Goal: Task Accomplishment & Management: Use online tool/utility

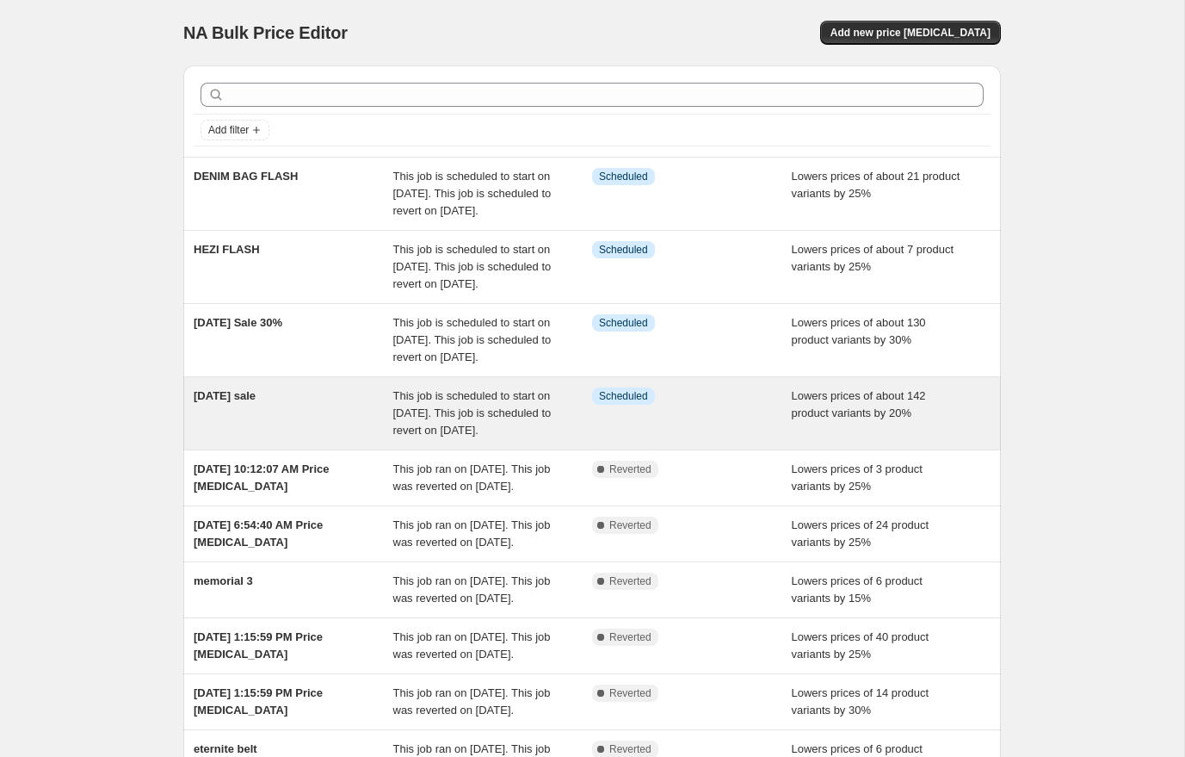
click at [553, 439] on div "This job is scheduled to start on [DATE]. This job is scheduled to revert on [D…" at bounding box center [493, 413] width 200 height 52
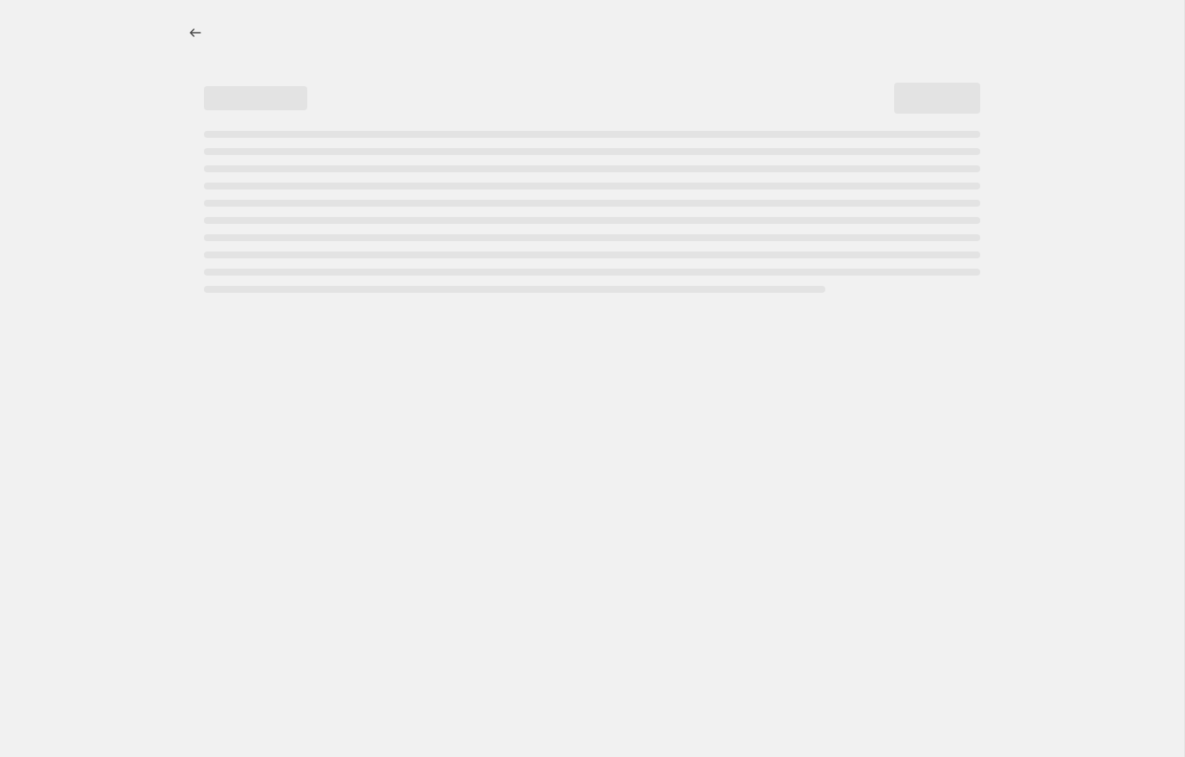
select select "percentage"
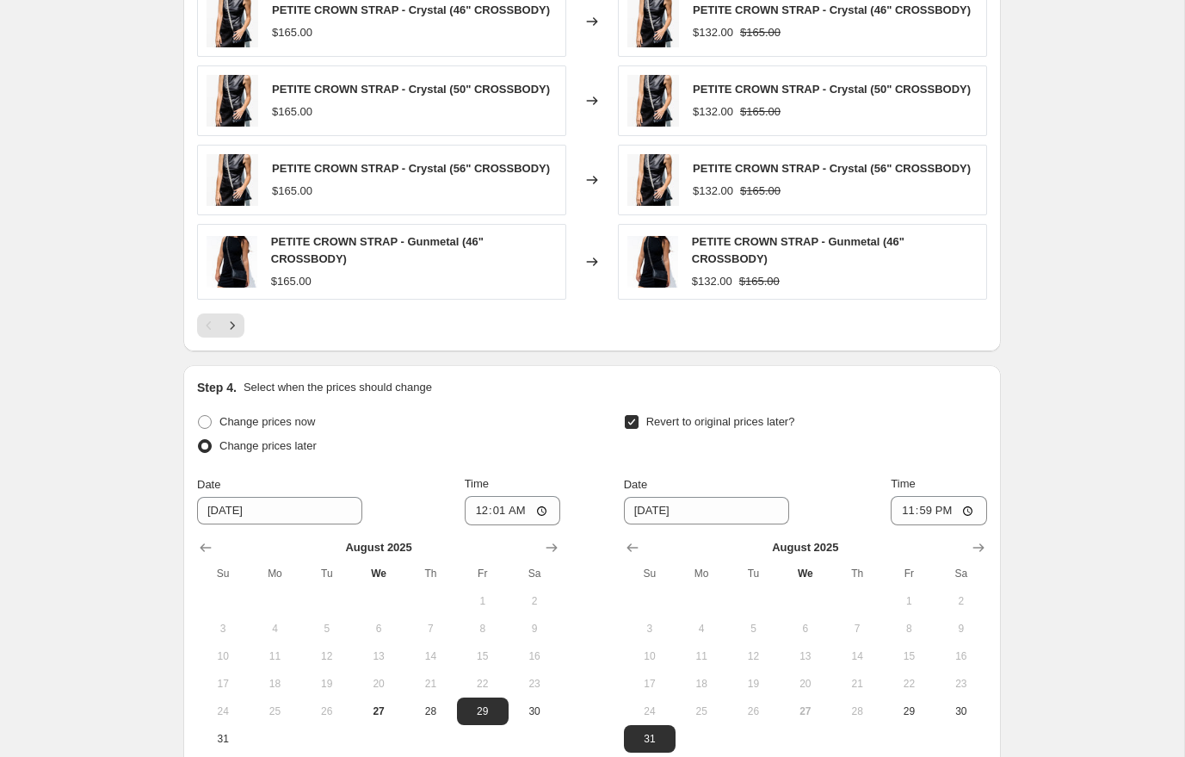
scroll to position [1545, 0]
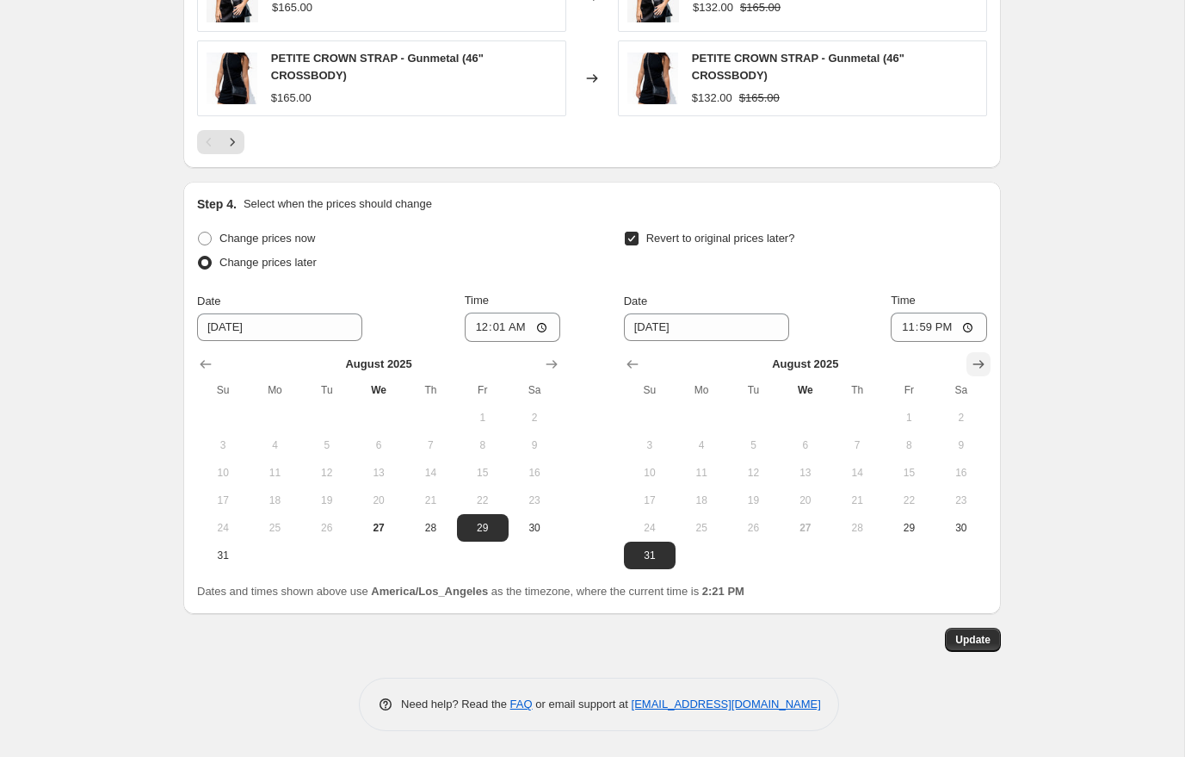
click at [980, 363] on icon "Show next month, September 2025" at bounding box center [979, 365] width 11 height 9
click at [715, 424] on span "1" at bounding box center [702, 418] width 38 height 14
type input "[DATE]"
click at [966, 640] on span "Update" at bounding box center [972, 640] width 35 height 14
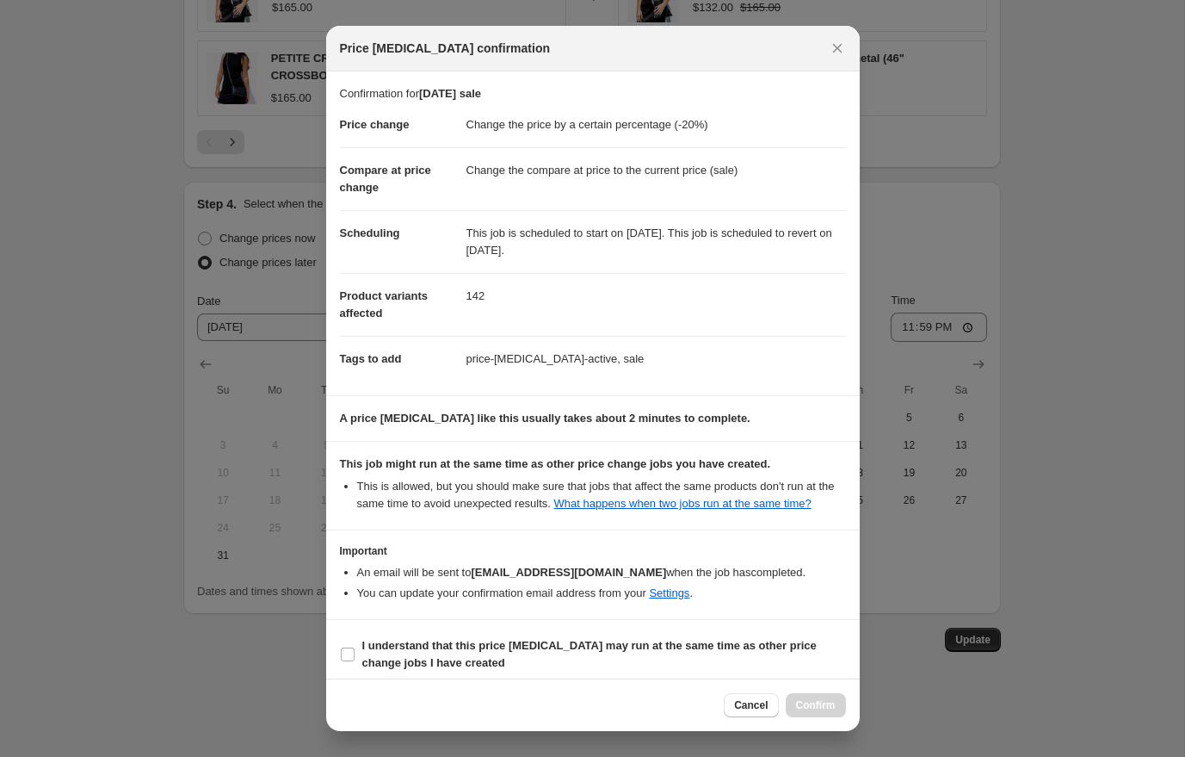
scroll to position [28, 0]
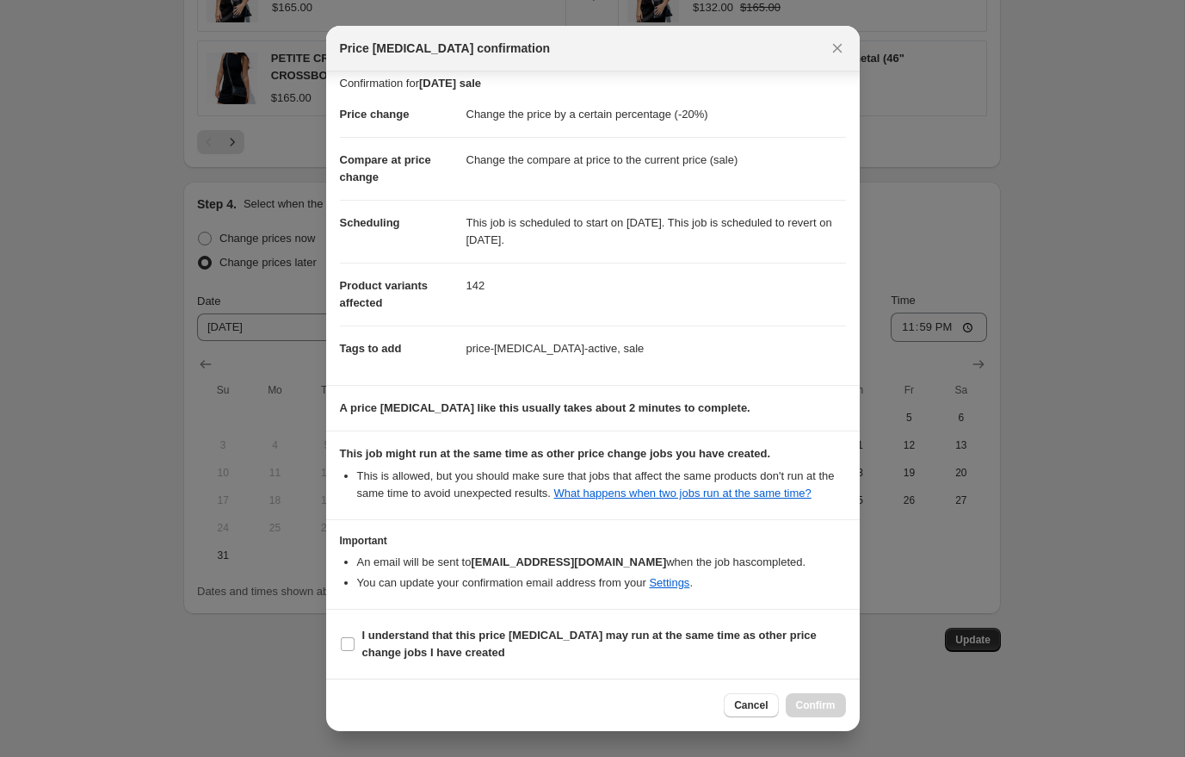
drag, startPoint x: 349, startPoint y: 648, endPoint x: 454, endPoint y: 675, distance: 107.5
click at [350, 647] on input "I understand that this price [MEDICAL_DATA] may run at the same time as other p…" at bounding box center [348, 644] width 14 height 14
checkbox input "true"
drag, startPoint x: 814, startPoint y: 701, endPoint x: 943, endPoint y: 636, distance: 144.4
click at [814, 701] on span "Confirm" at bounding box center [816, 705] width 40 height 14
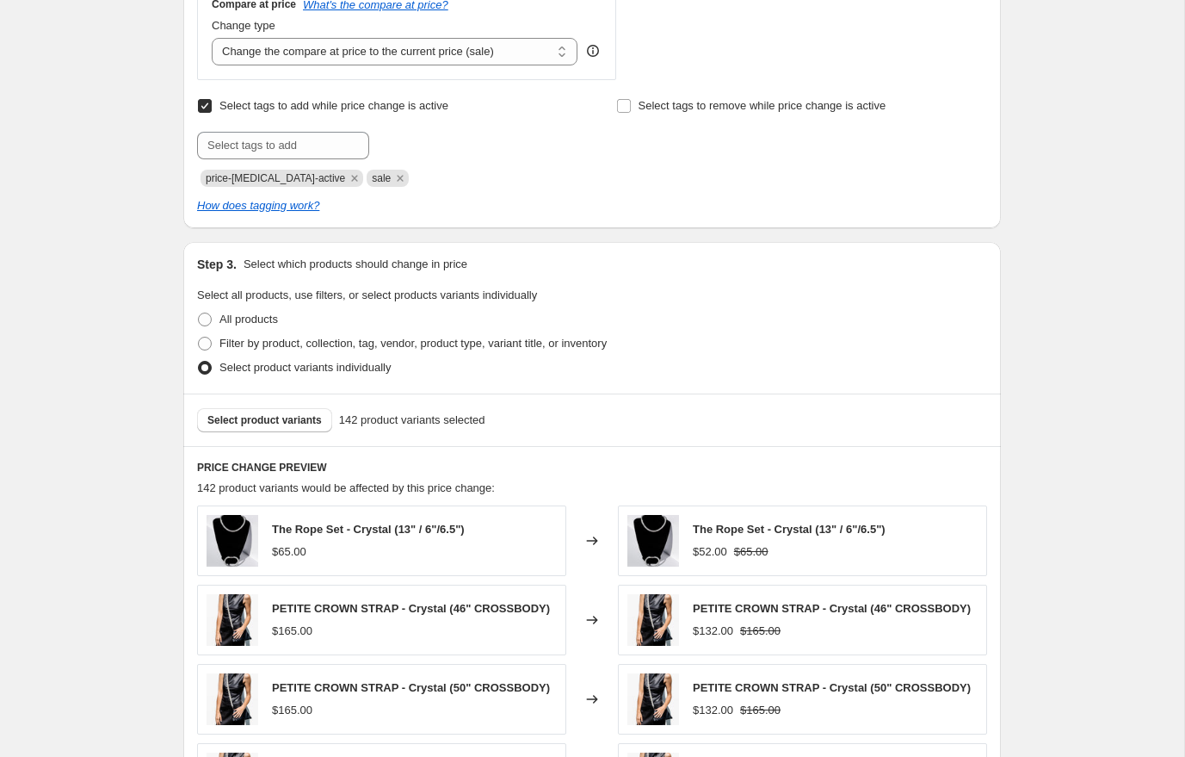
scroll to position [0, 0]
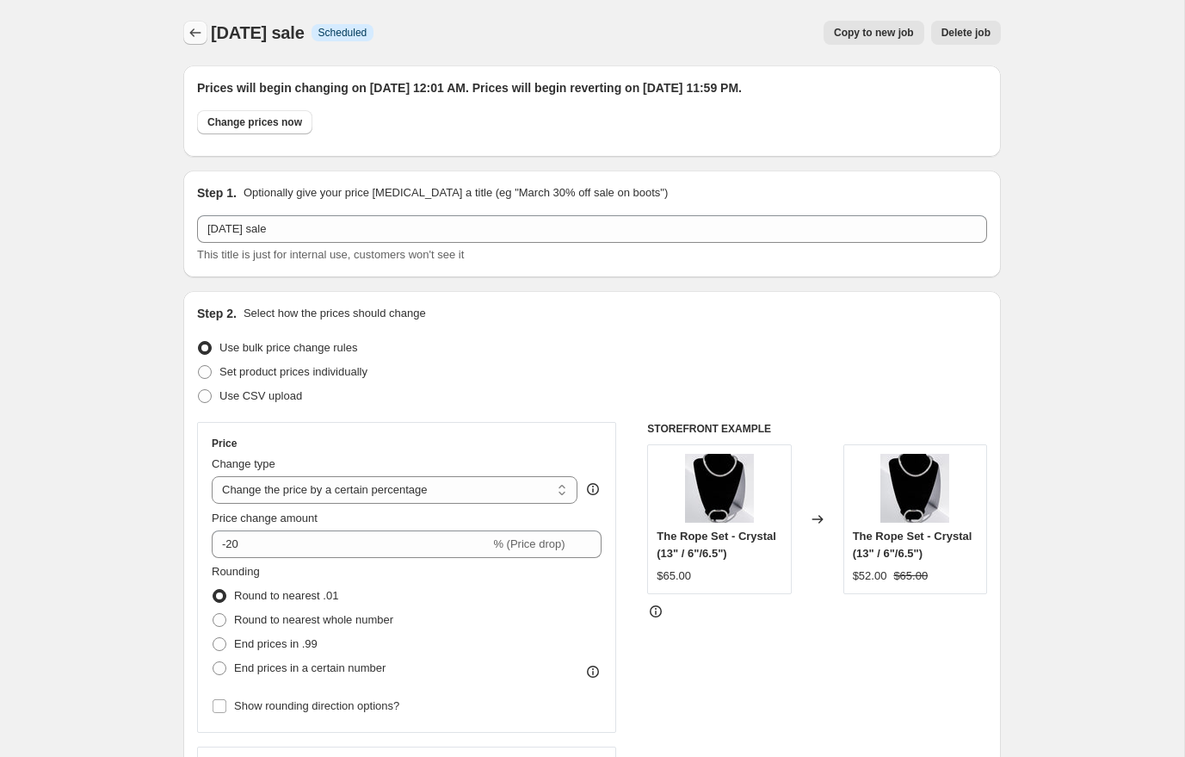
click at [184, 34] on button "Price change jobs" at bounding box center [195, 33] width 24 height 24
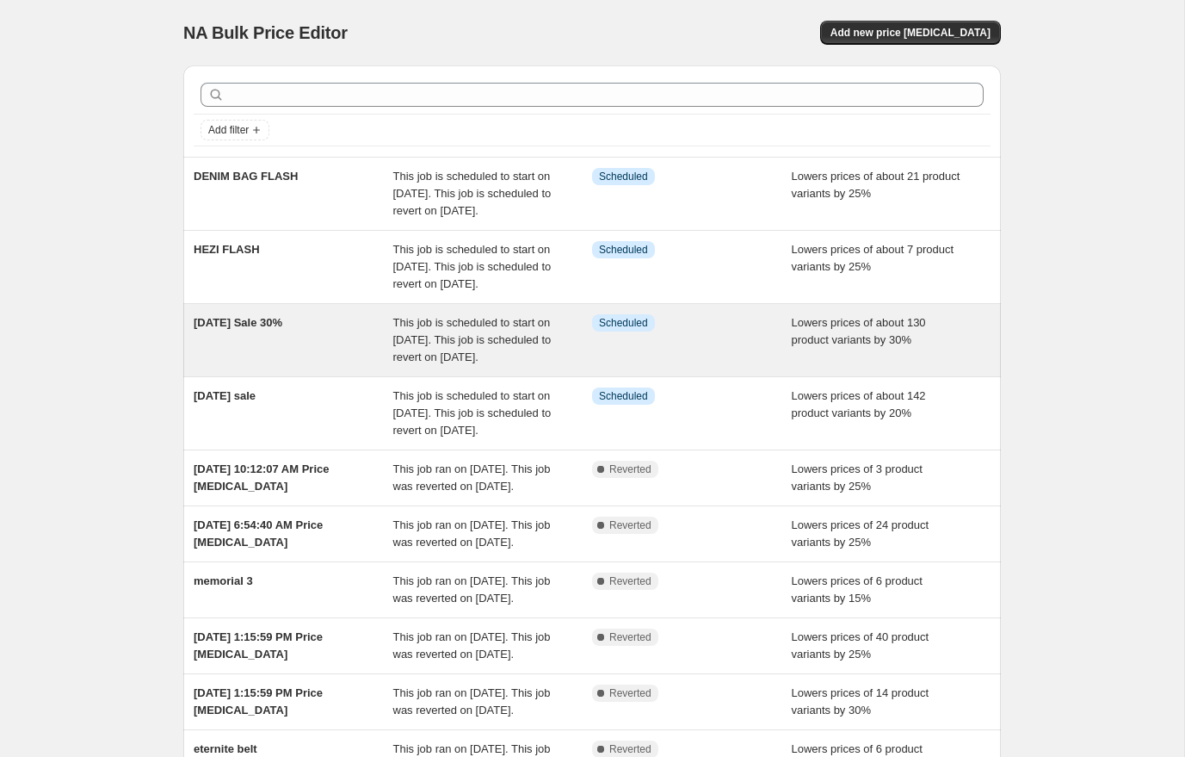
click at [271, 366] on div "[DATE] Sale 30%" at bounding box center [294, 340] width 200 height 52
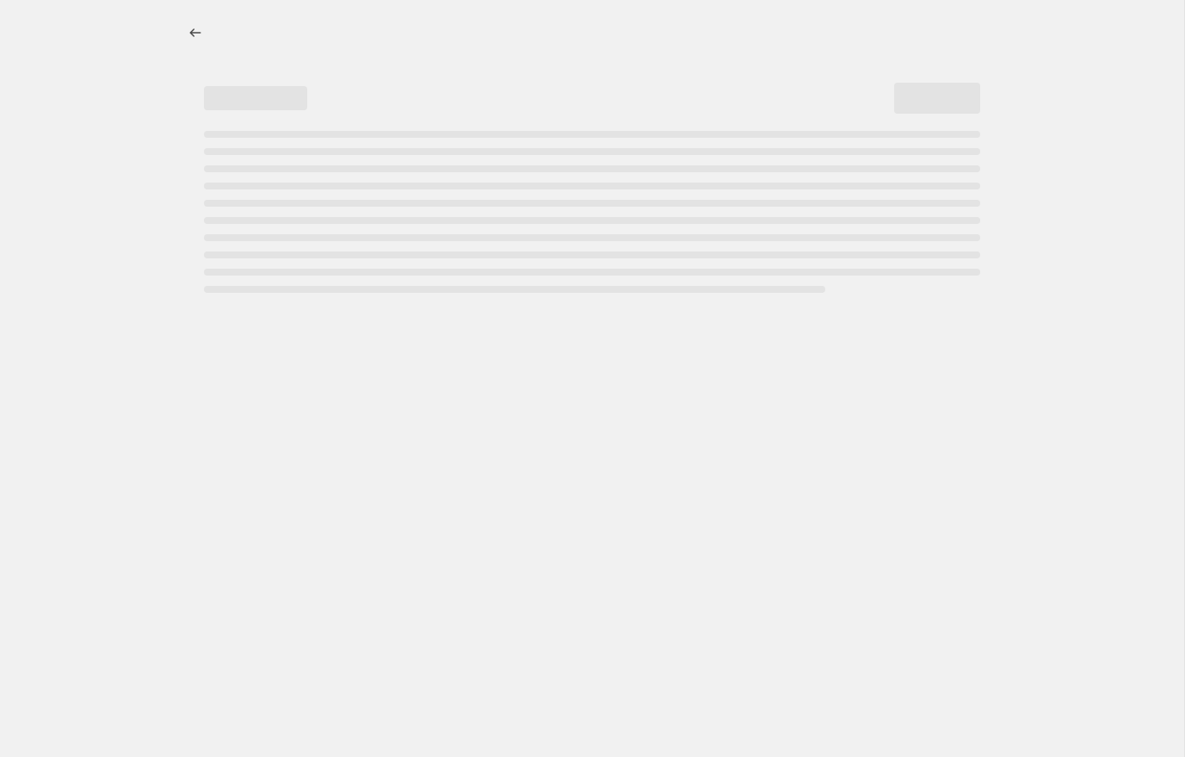
select select "percentage"
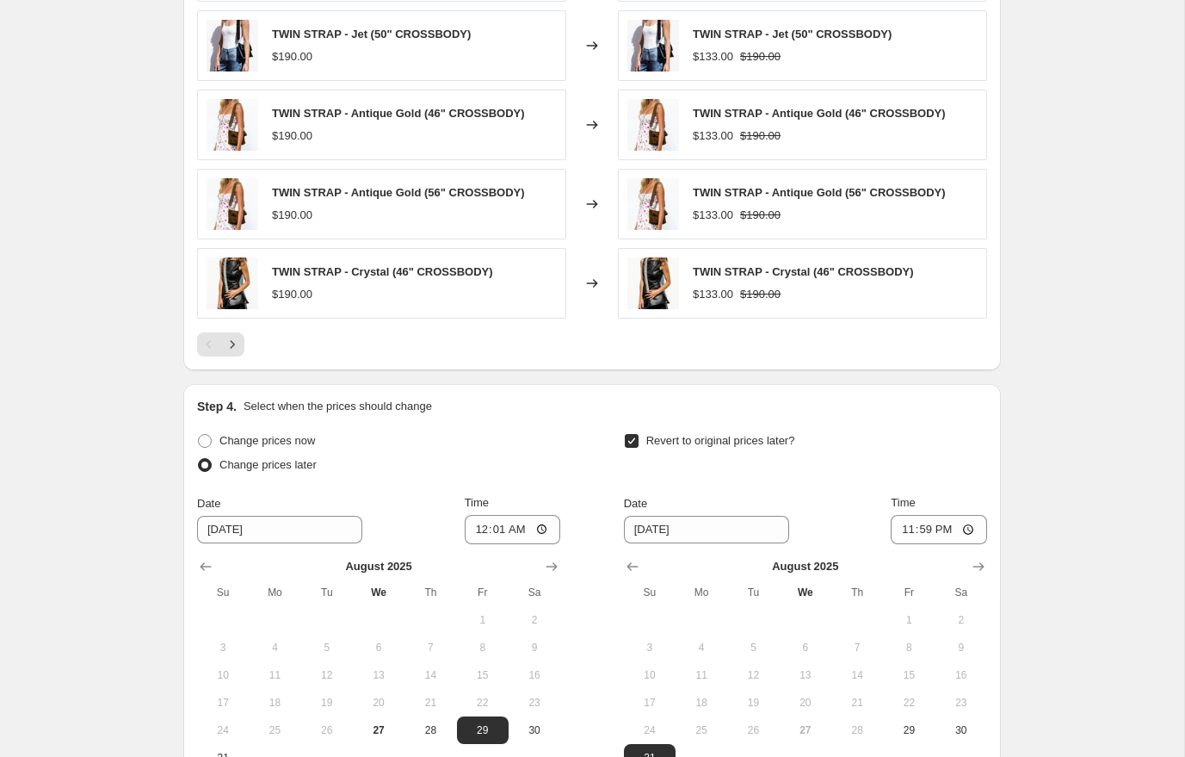
scroll to position [1540, 0]
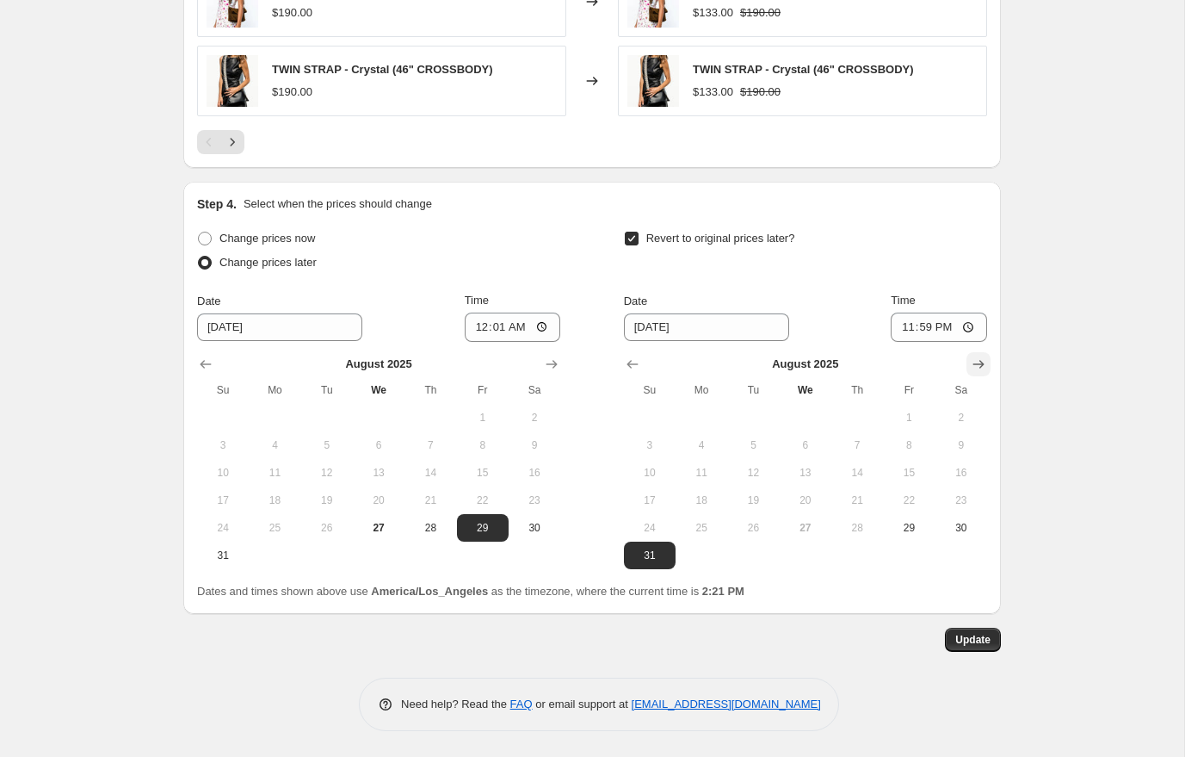
click at [981, 368] on icon "Show next month, September 2025" at bounding box center [978, 364] width 17 height 17
click at [701, 412] on span "1" at bounding box center [702, 418] width 38 height 14
type input "[DATE]"
click at [971, 640] on span "Update" at bounding box center [972, 640] width 35 height 14
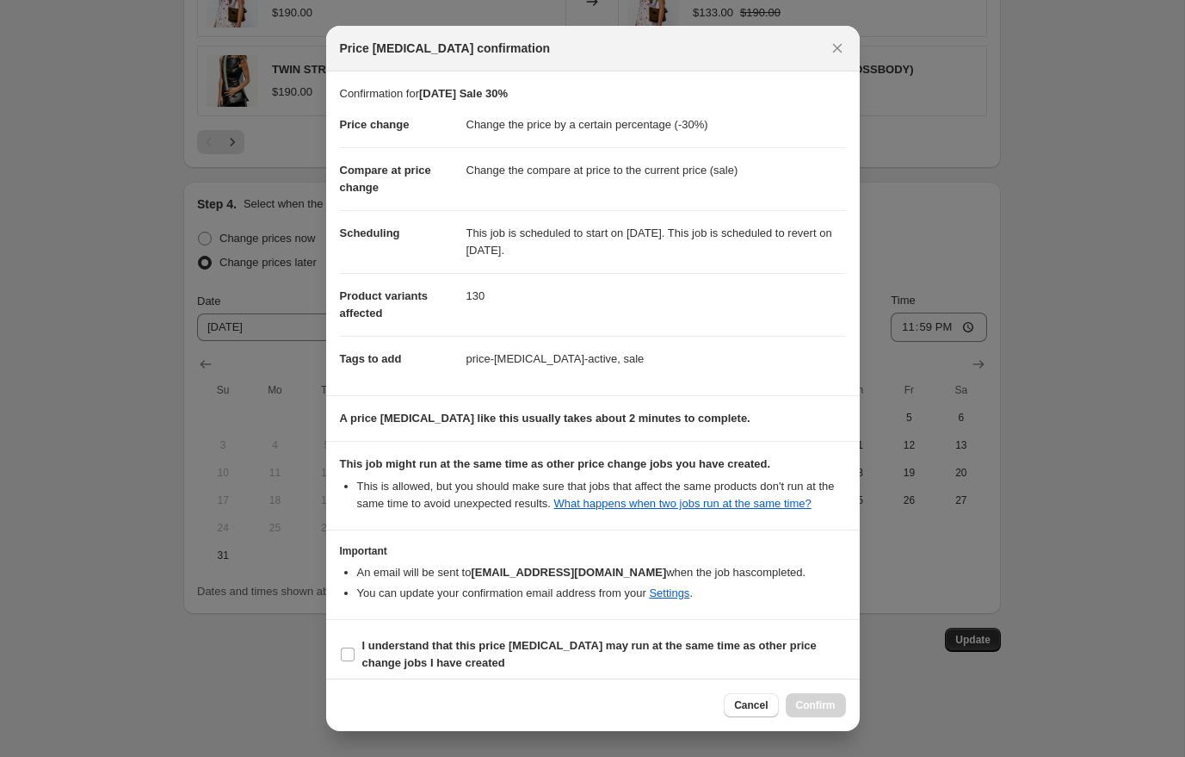
scroll to position [28, 0]
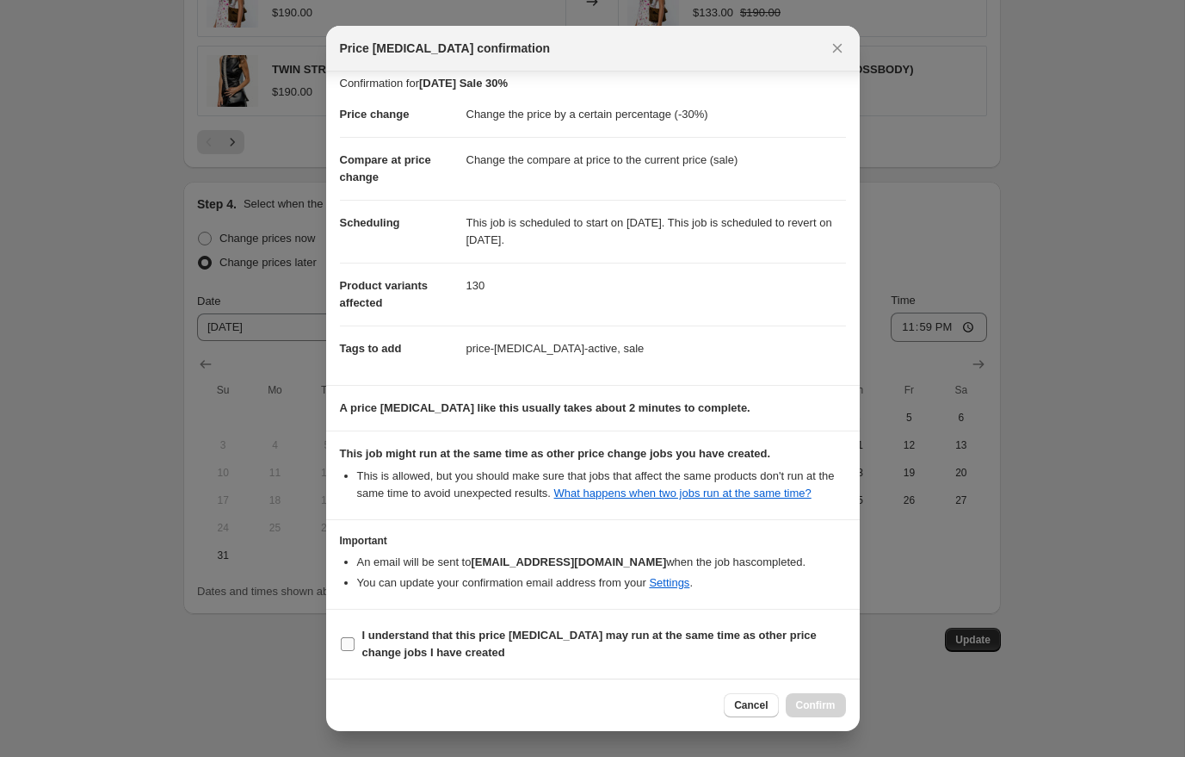
click at [343, 643] on input "I understand that this price [MEDICAL_DATA] may run at the same time as other p…" at bounding box center [348, 644] width 14 height 14
checkbox input "true"
click at [811, 701] on span "Confirm" at bounding box center [816, 705] width 40 height 14
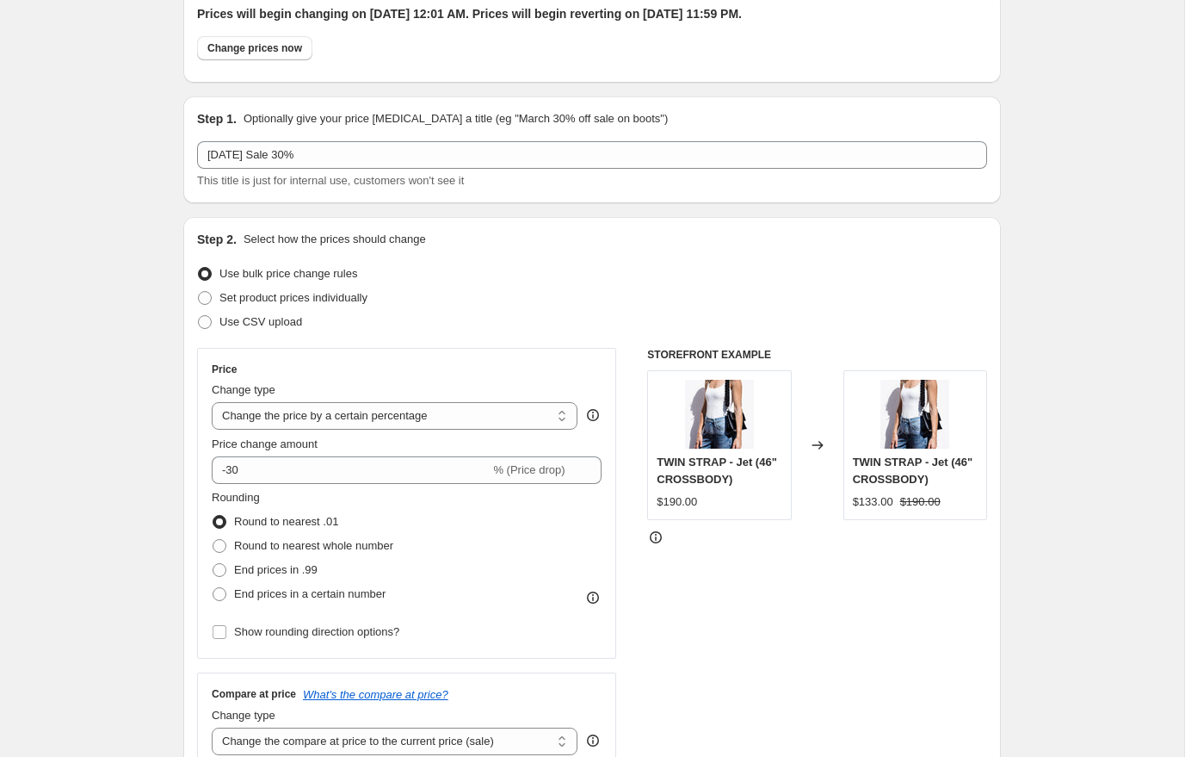
scroll to position [0, 0]
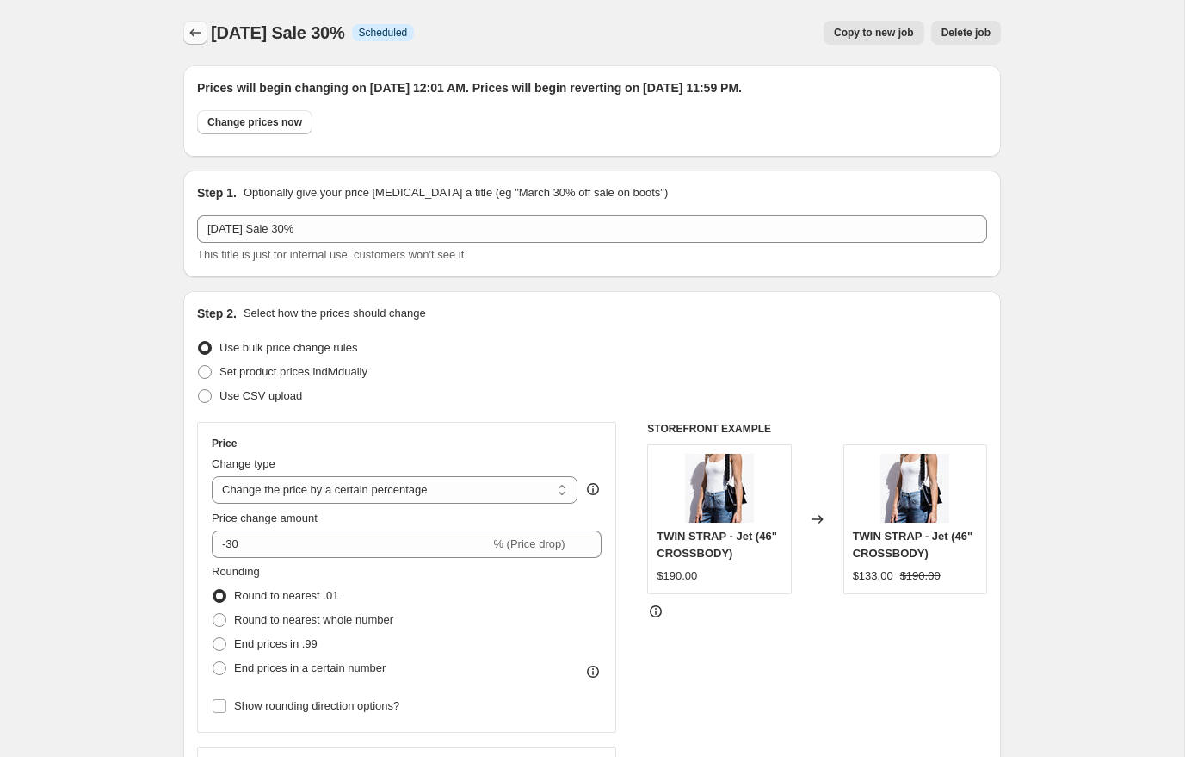
click at [202, 39] on icon "Price change jobs" at bounding box center [195, 32] width 17 height 17
